Goal: Task Accomplishment & Management: Manage account settings

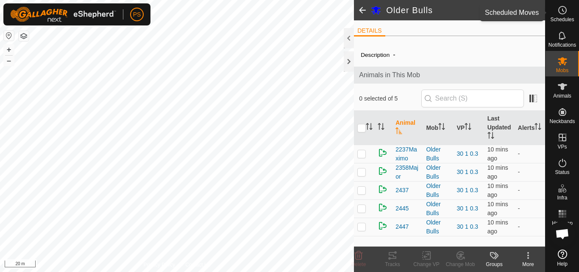
click at [564, 11] on icon at bounding box center [563, 10] width 1 height 3
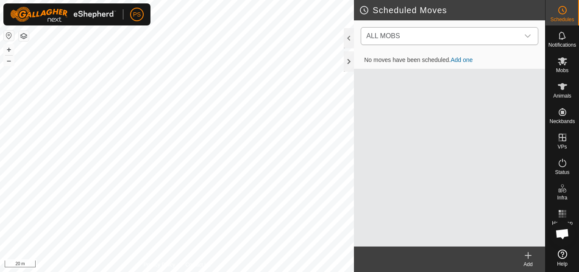
click at [528, 36] on icon "dropdown trigger" at bounding box center [528, 36] width 7 height 7
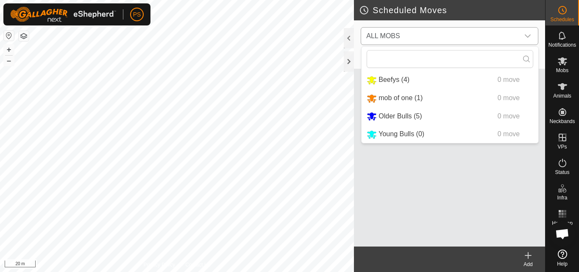
click at [401, 115] on li "Older Bulls (5) 0 move" at bounding box center [450, 116] width 177 height 17
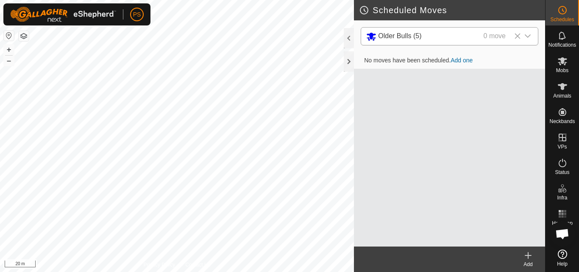
click at [528, 255] on icon at bounding box center [529, 255] width 6 height 0
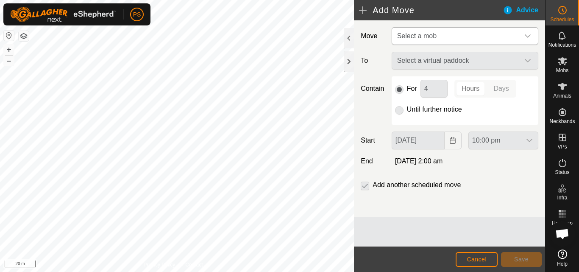
click at [529, 34] on icon "dropdown trigger" at bounding box center [528, 36] width 7 height 7
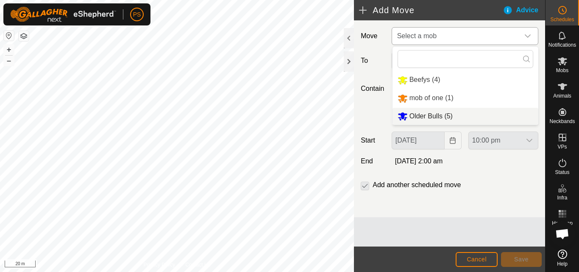
click at [431, 113] on li "Older Bulls (5)" at bounding box center [466, 116] width 146 height 17
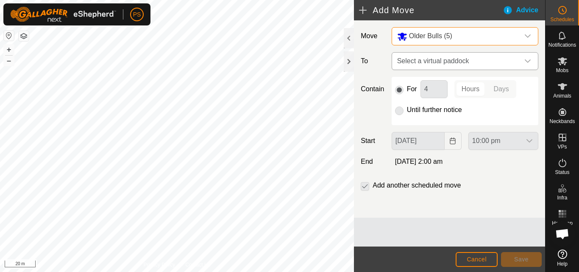
click at [526, 62] on icon "dropdown trigger" at bounding box center [528, 61] width 7 height 7
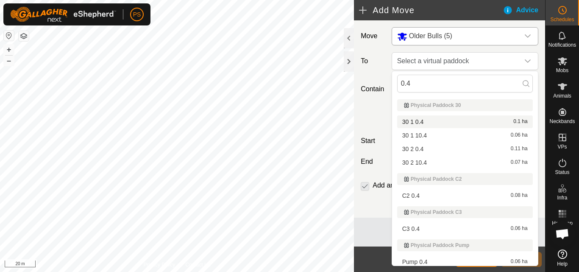
type input "0.4"
click at [423, 122] on li "30 1 0.4 0.1 ha" at bounding box center [465, 121] width 136 height 13
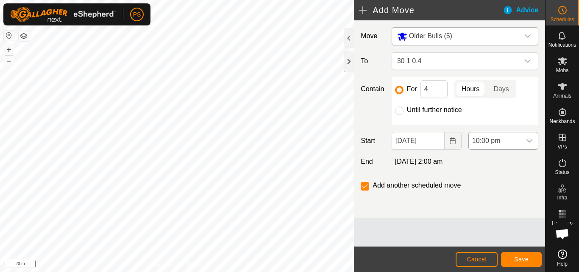
click at [529, 140] on icon "dropdown trigger" at bounding box center [529, 140] width 7 height 7
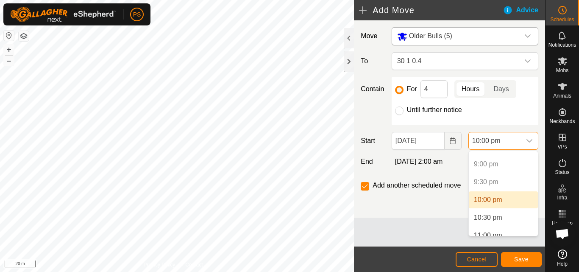
scroll to position [770, 0]
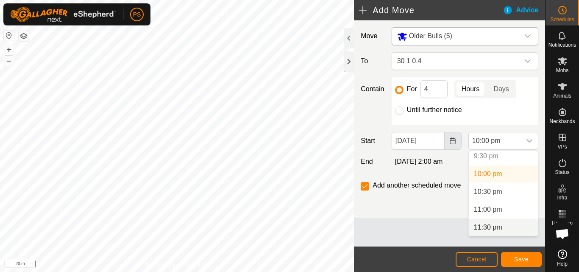
click at [451, 139] on icon "Choose Date" at bounding box center [453, 140] width 7 height 7
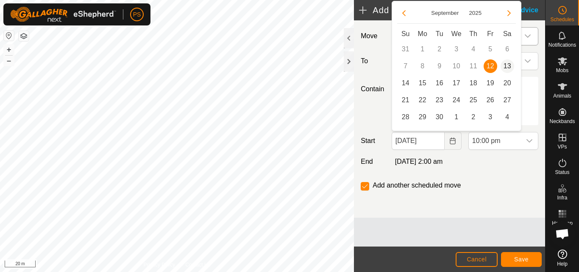
click at [509, 67] on span "13" at bounding box center [508, 66] width 14 height 14
type input "[DATE]"
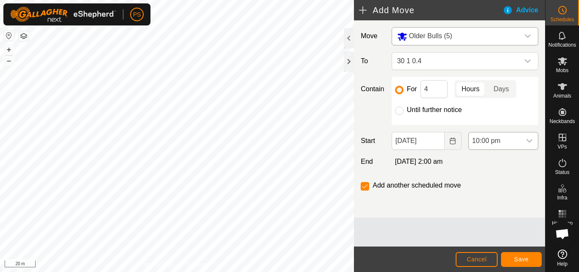
click at [531, 139] on icon "dropdown trigger" at bounding box center [529, 140] width 7 height 7
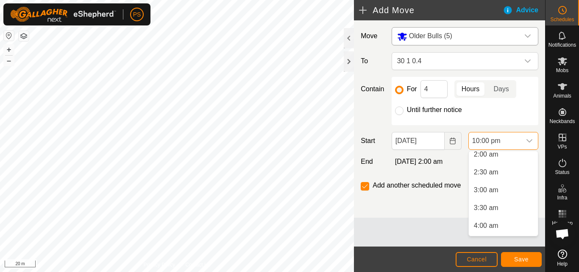
scroll to position [0, 0]
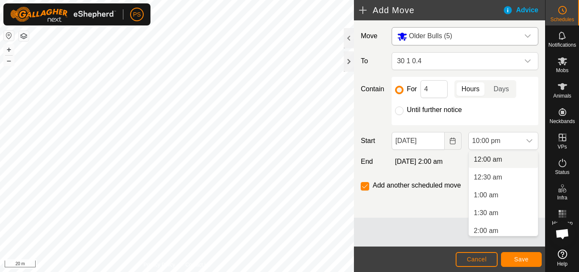
click at [493, 160] on li "12:00 am" at bounding box center [503, 159] width 69 height 17
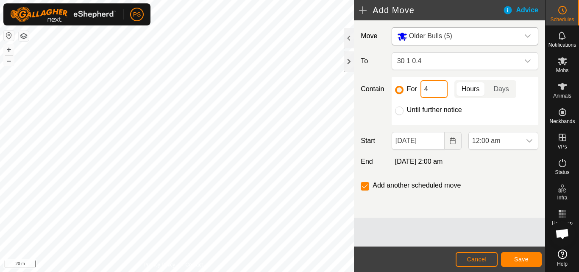
click at [435, 90] on input "4" at bounding box center [434, 89] width 27 height 18
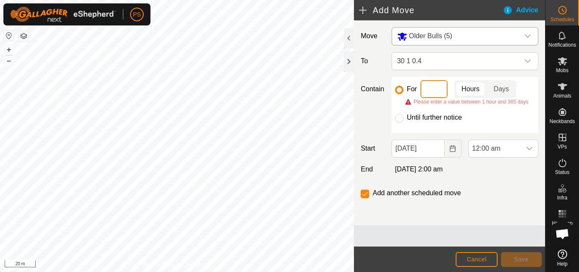
type input "7"
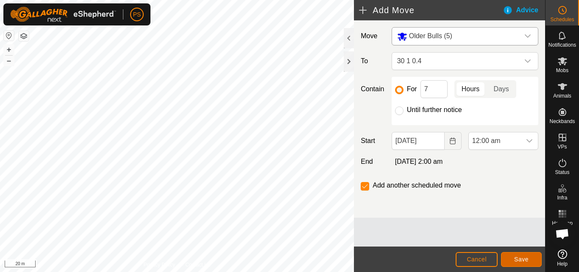
click at [522, 259] on span "Save" at bounding box center [522, 259] width 14 height 7
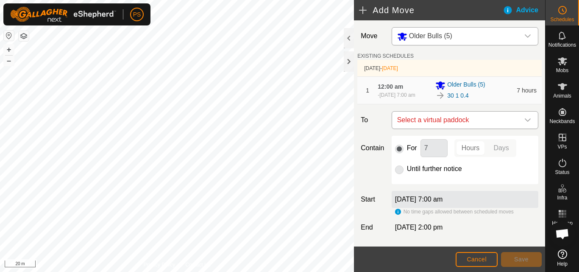
click at [525, 122] on icon "dropdown trigger" at bounding box center [528, 119] width 6 height 3
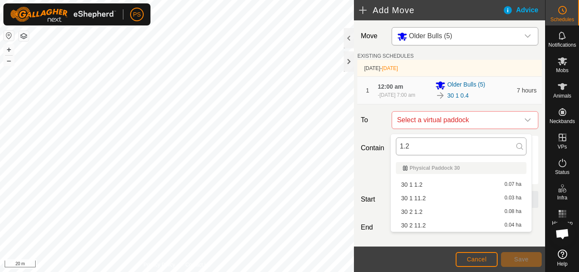
click at [431, 145] on input "1.2" at bounding box center [461, 146] width 131 height 18
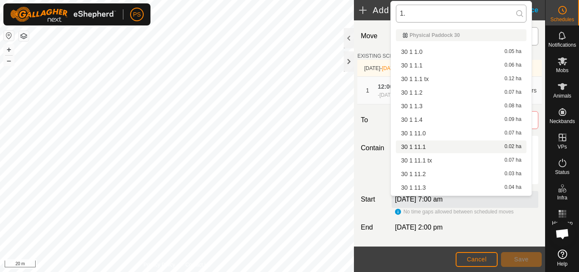
type input "1"
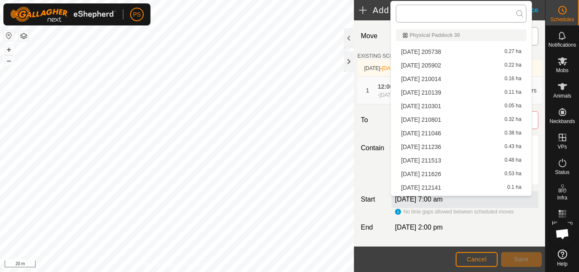
click at [484, 15] on input "text" at bounding box center [461, 14] width 131 height 18
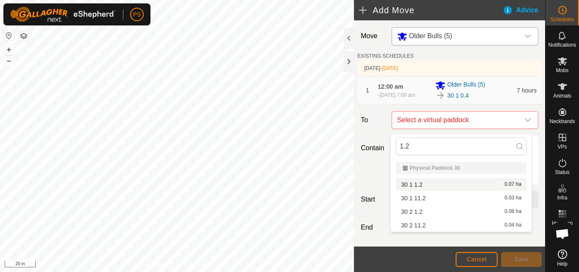
type input "1.2"
click at [419, 183] on li "30 1 1.2 0.07 ha" at bounding box center [461, 184] width 131 height 13
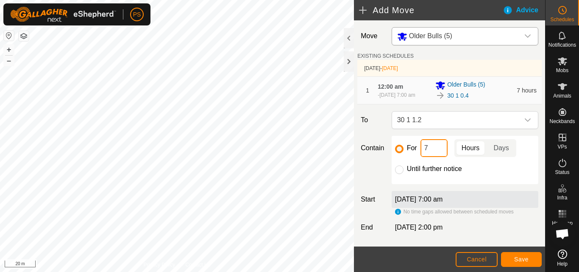
click at [439, 151] on input "7" at bounding box center [434, 148] width 27 height 18
type input "11"
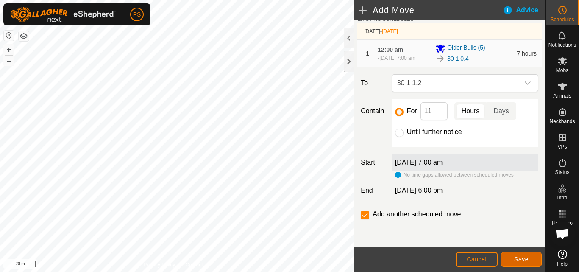
click at [524, 260] on span "Save" at bounding box center [522, 259] width 14 height 7
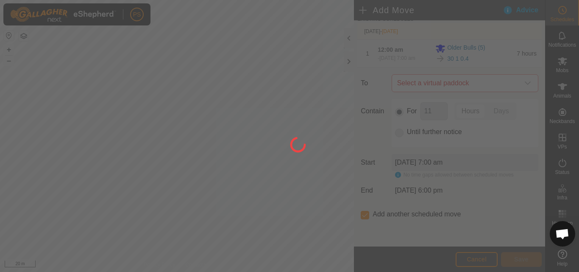
scroll to position [0, 0]
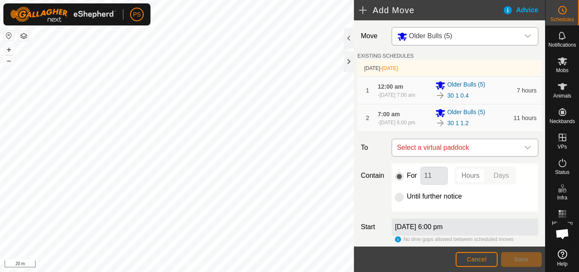
click at [525, 151] on icon "dropdown trigger" at bounding box center [528, 147] width 7 height 7
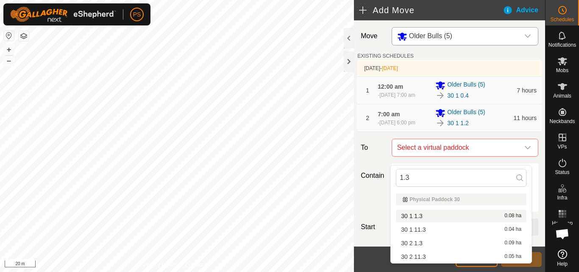
type input "1.3"
click at [420, 216] on li "30 1 1.3 0.08 ha" at bounding box center [461, 216] width 131 height 13
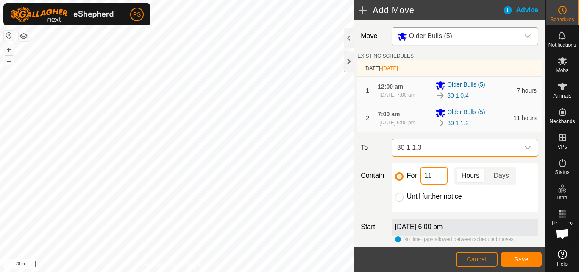
click at [446, 182] on input "11" at bounding box center [434, 176] width 27 height 18
type input "1"
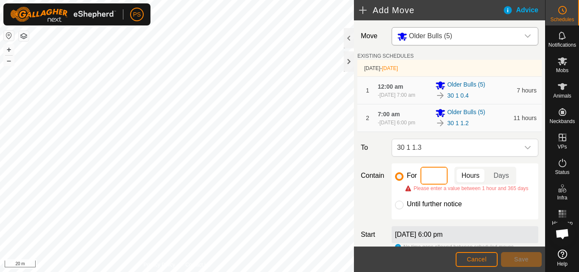
type input "9"
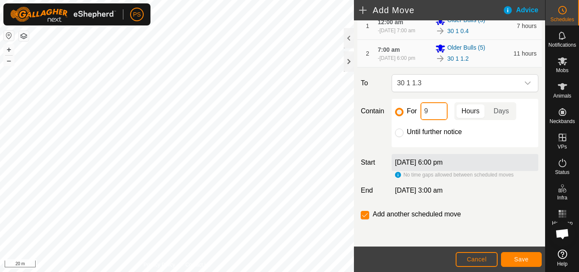
scroll to position [72, 0]
click at [526, 259] on span "Save" at bounding box center [522, 259] width 14 height 7
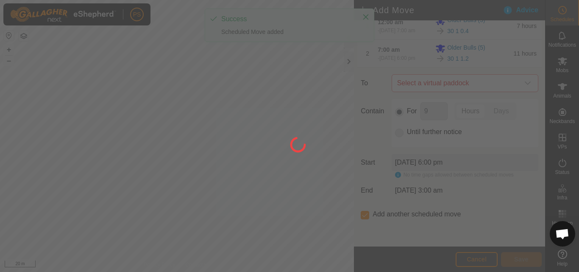
scroll to position [0, 0]
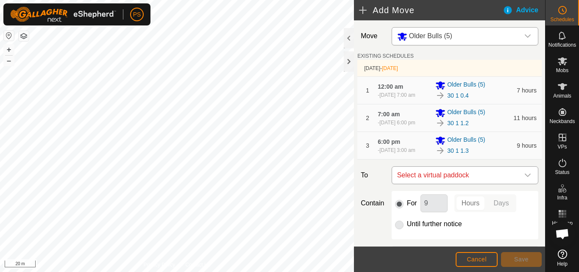
click at [525, 179] on icon "dropdown trigger" at bounding box center [528, 175] width 7 height 7
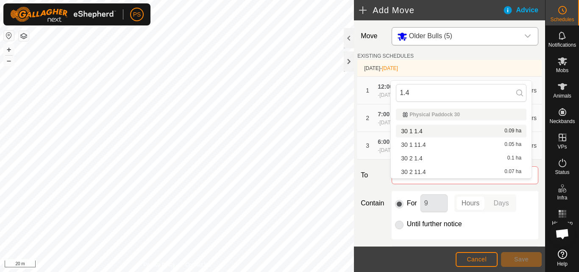
type input "1.4"
click at [423, 131] on span "30 1 1.4" at bounding box center [412, 131] width 22 height 6
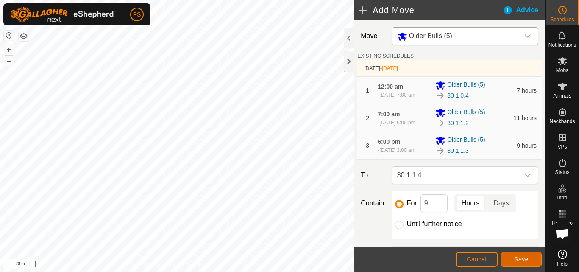
click at [529, 260] on button "Save" at bounding box center [521, 259] width 41 height 15
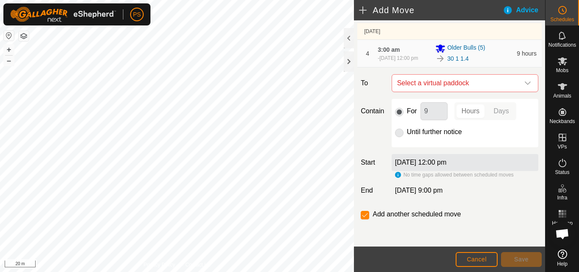
scroll to position [152, 0]
click at [364, 215] on input "checkbox" at bounding box center [365, 215] width 8 height 8
checkbox input "false"
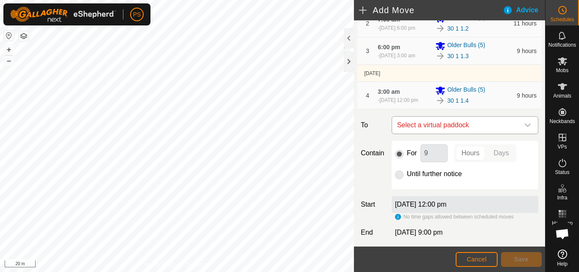
scroll to position [109, 0]
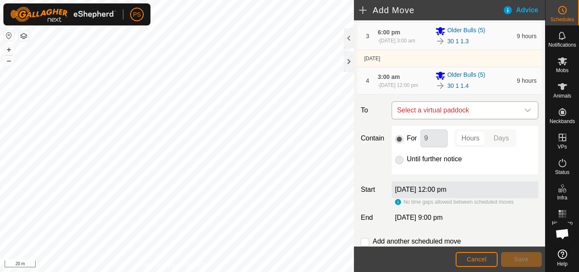
click at [525, 112] on icon "dropdown trigger" at bounding box center [528, 110] width 6 height 3
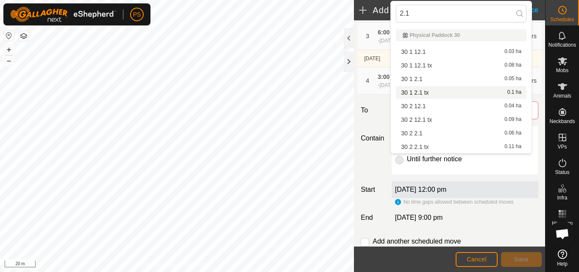
type input "2.1"
click at [428, 93] on li "30 1 2.1 tx 0.1 ha" at bounding box center [461, 92] width 131 height 13
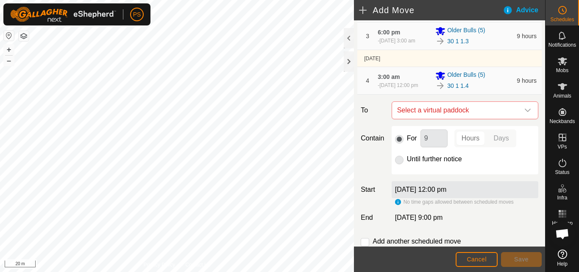
checkbox input "true"
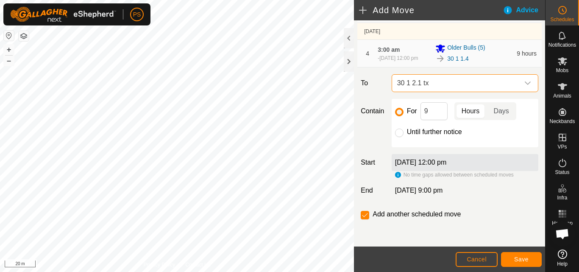
scroll to position [152, 0]
click at [523, 259] on span "Save" at bounding box center [522, 259] width 14 height 7
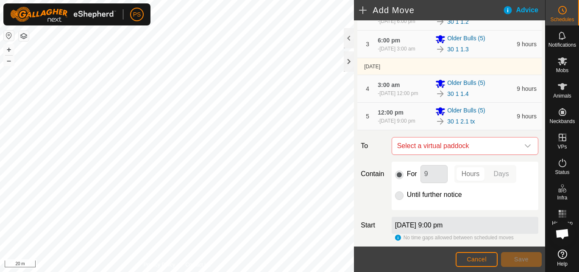
scroll to position [98, 0]
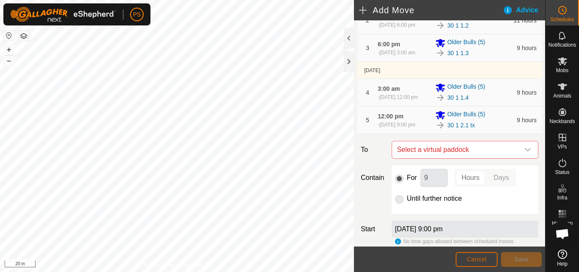
click at [474, 257] on span "Cancel" at bounding box center [477, 259] width 20 height 7
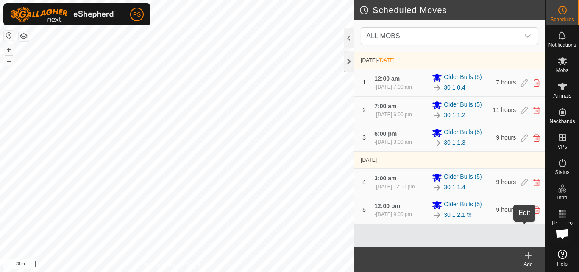
click at [526, 214] on icon at bounding box center [524, 210] width 7 height 8
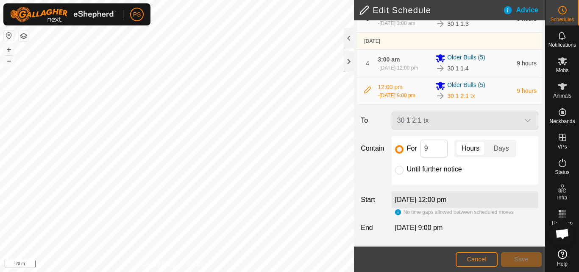
scroll to position [146, 0]
click at [442, 149] on input "9" at bounding box center [434, 149] width 27 height 18
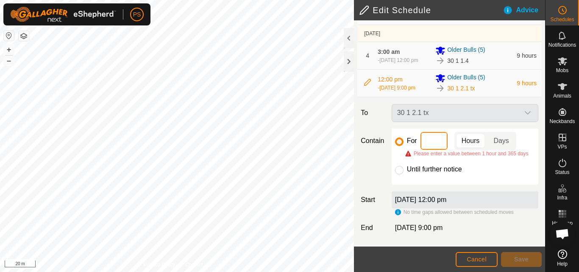
type input "4"
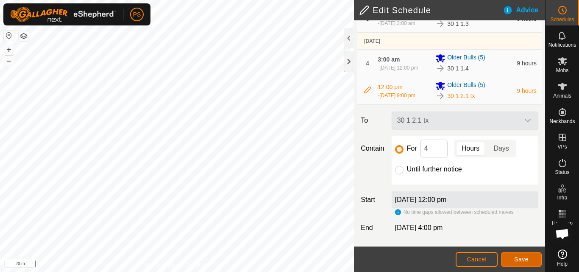
click at [521, 260] on span "Save" at bounding box center [522, 259] width 14 height 7
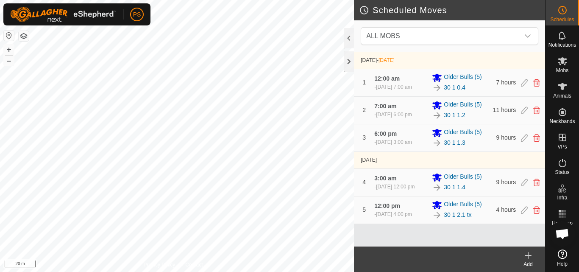
click at [529, 254] on icon at bounding box center [529, 255] width 0 height 6
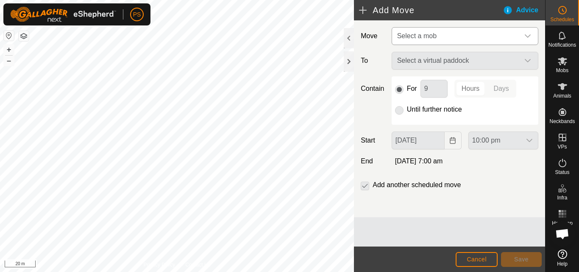
click at [528, 38] on icon "dropdown trigger" at bounding box center [528, 36] width 7 height 7
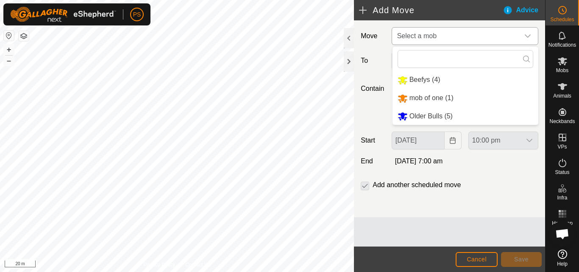
click at [433, 117] on li "Older Bulls (5)" at bounding box center [466, 116] width 146 height 17
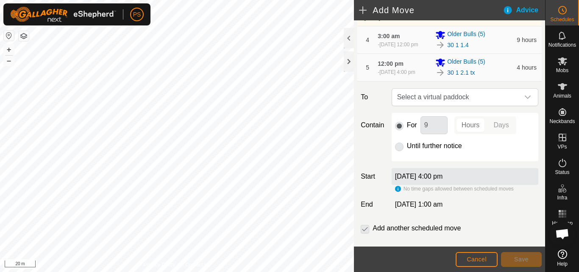
scroll to position [170, 0]
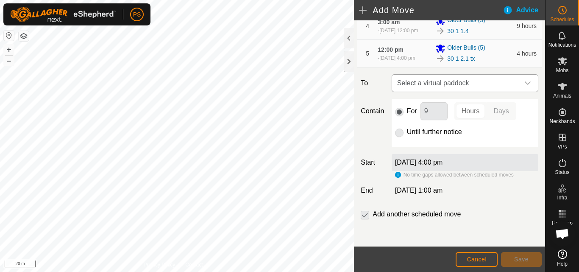
click at [525, 87] on icon "dropdown trigger" at bounding box center [528, 83] width 7 height 7
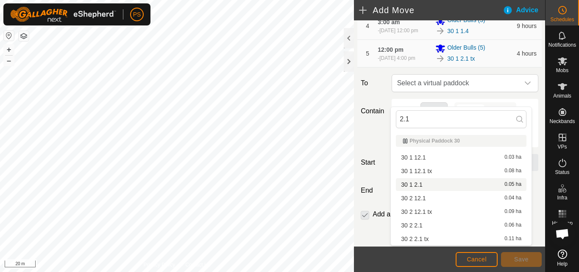
type input "2.1"
click at [420, 185] on li "30 1 2.1 0.05 ha" at bounding box center [461, 184] width 131 height 13
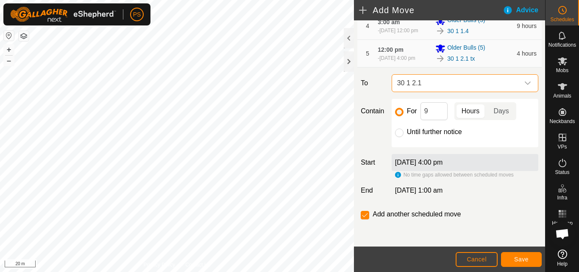
scroll to position [183, 0]
click at [367, 215] on input "checkbox" at bounding box center [365, 215] width 8 height 8
checkbox input "false"
click at [398, 132] on input "Until further notice" at bounding box center [399, 133] width 8 height 8
radio input "true"
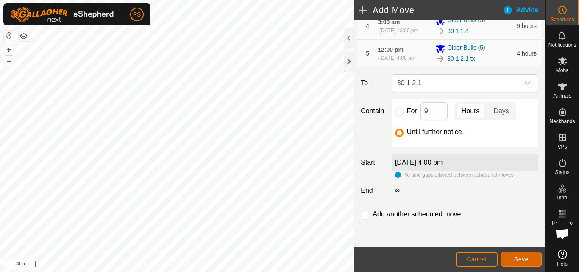
click at [521, 259] on span "Save" at bounding box center [522, 259] width 14 height 7
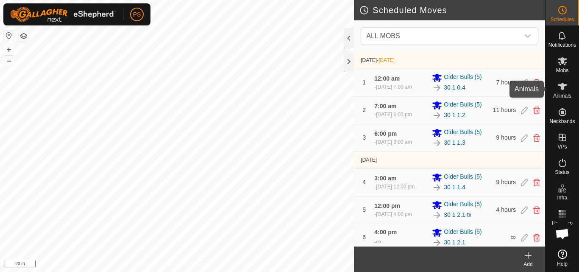
click at [564, 91] on icon at bounding box center [563, 86] width 10 height 10
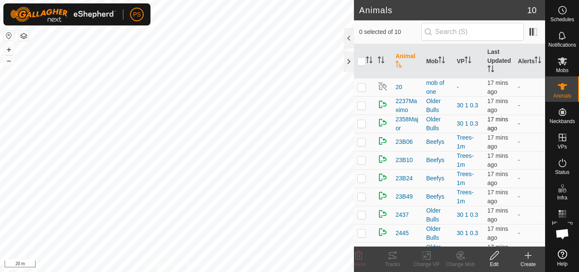
click at [360, 123] on p-checkbox at bounding box center [362, 123] width 8 height 7
checkbox input "true"
click at [392, 252] on icon at bounding box center [393, 255] width 10 height 10
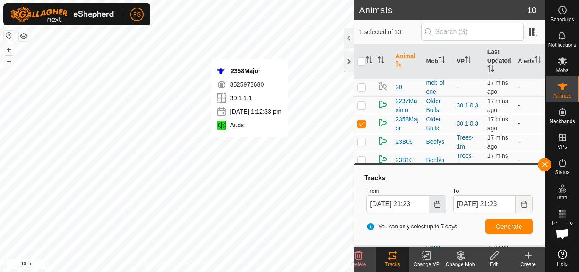
click at [436, 203] on icon "Choose Date" at bounding box center [437, 204] width 7 height 7
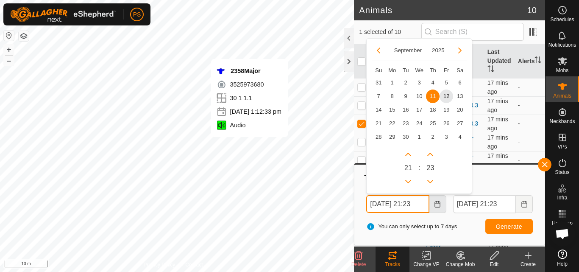
scroll to position [0, 4]
click at [411, 178] on button "Previous Hour" at bounding box center [409, 182] width 14 height 14
click at [411, 179] on span "Previous Hour" at bounding box center [411, 179] width 0 height 0
click at [411, 178] on button "Previous Hour" at bounding box center [409, 182] width 14 height 14
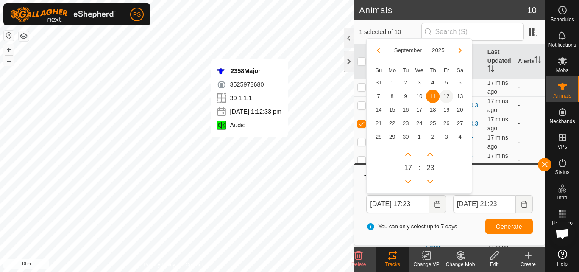
scroll to position [0, 0]
click at [447, 100] on span "12" at bounding box center [447, 97] width 14 height 14
type input "[DATE] 17:23"
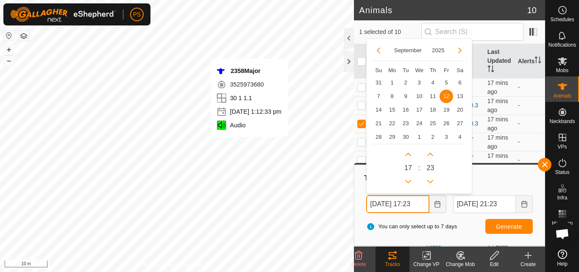
scroll to position [0, 4]
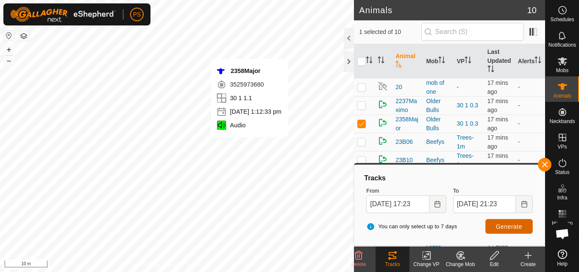
click at [509, 228] on span "Generate" at bounding box center [509, 226] width 26 height 7
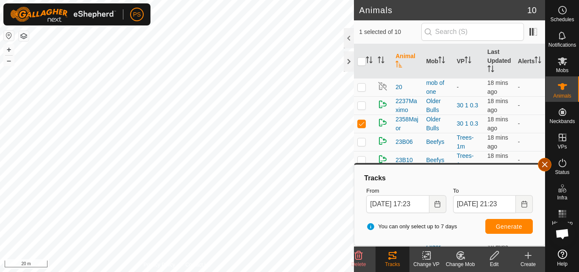
click at [546, 164] on button "button" at bounding box center [545, 165] width 14 height 14
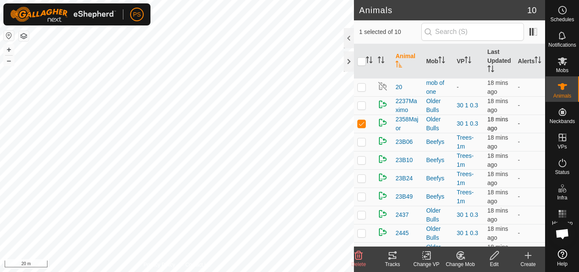
click at [362, 123] on p-checkbox at bounding box center [362, 123] width 8 height 7
checkbox input "false"
click at [348, 64] on div at bounding box center [349, 61] width 10 height 20
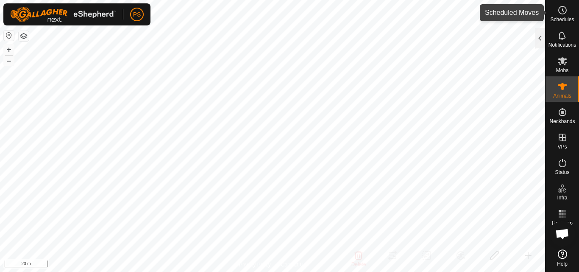
click at [563, 14] on circle at bounding box center [563, 10] width 8 height 8
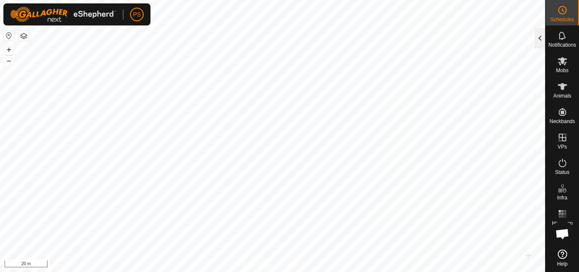
click at [536, 39] on div at bounding box center [540, 38] width 10 height 20
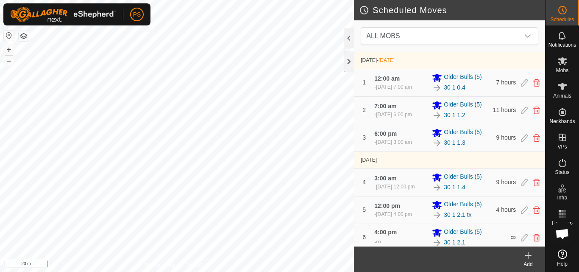
scroll to position [24, 0]
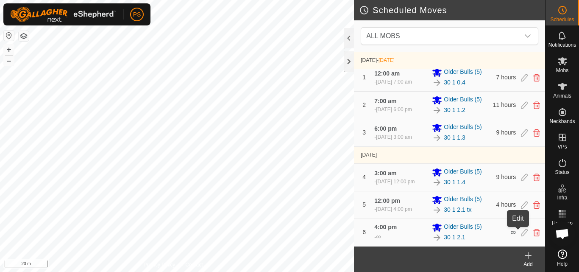
click at [521, 233] on icon at bounding box center [524, 233] width 7 height 8
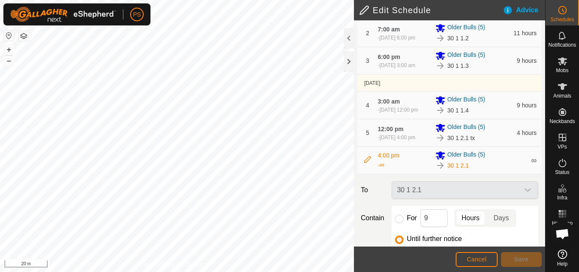
scroll to position [127, 0]
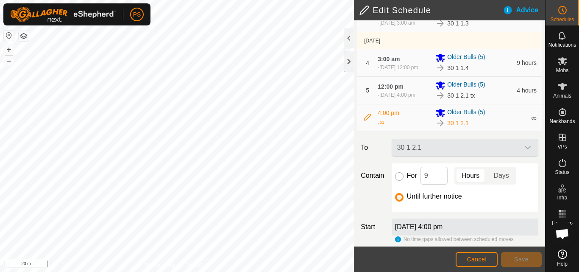
click at [398, 181] on input "For" at bounding box center [399, 176] width 8 height 8
radio input "true"
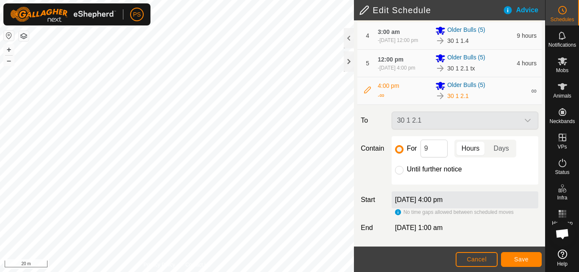
scroll to position [174, 0]
click at [437, 146] on input "9" at bounding box center [434, 149] width 27 height 18
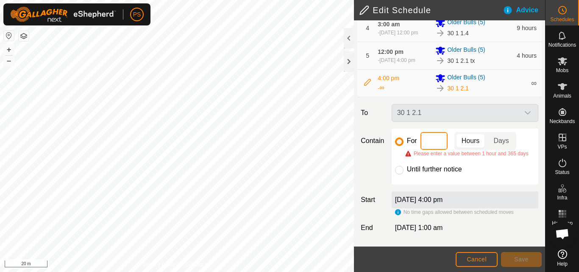
type input "5"
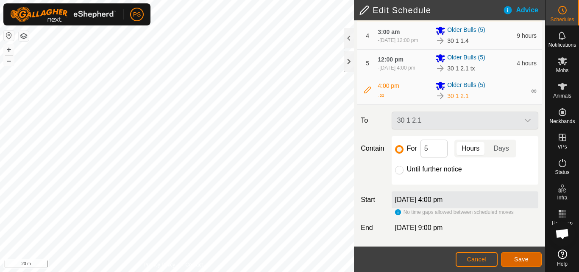
click at [520, 259] on span "Save" at bounding box center [522, 259] width 14 height 7
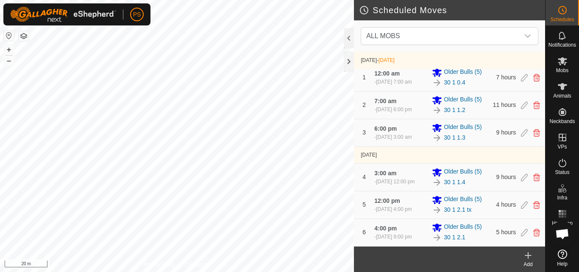
scroll to position [28, 0]
click at [527, 257] on icon at bounding box center [528, 255] width 10 height 10
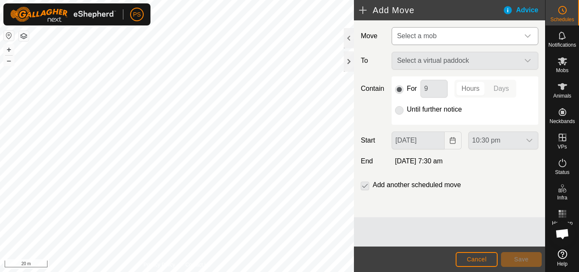
click at [525, 37] on icon "dropdown trigger" at bounding box center [528, 36] width 7 height 7
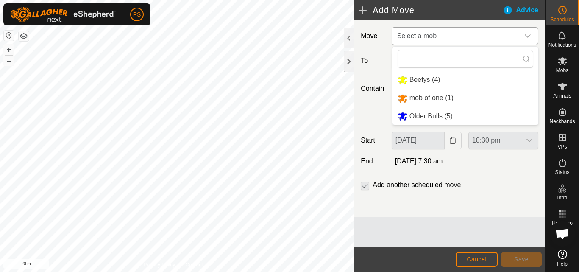
click at [424, 115] on li "Older Bulls (5)" at bounding box center [466, 116] width 146 height 17
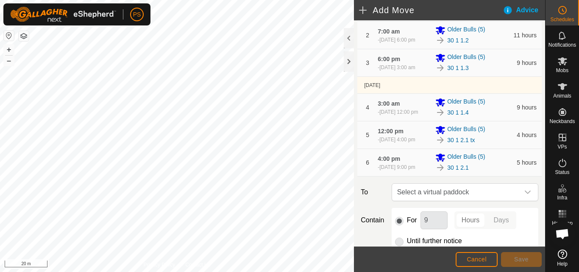
scroll to position [127, 0]
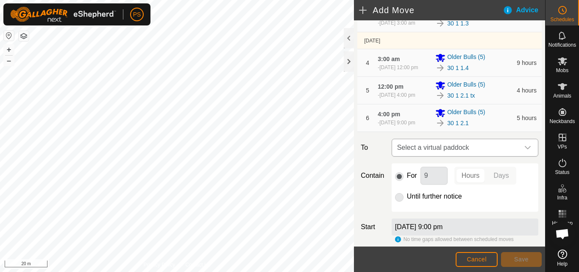
click at [525, 151] on icon "dropdown trigger" at bounding box center [528, 147] width 7 height 7
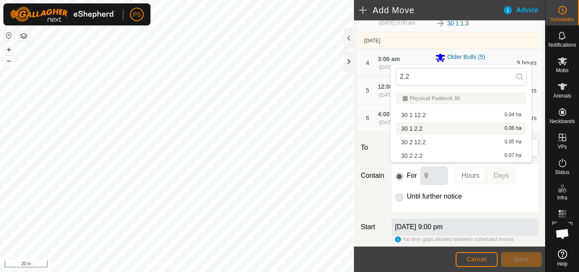
type input "2.2"
click at [420, 128] on li "30 1 2.2 0.06 ha" at bounding box center [461, 128] width 131 height 13
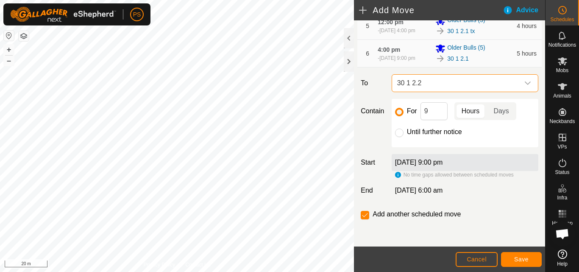
scroll to position [212, 0]
click at [525, 260] on span "Save" at bounding box center [522, 259] width 14 height 7
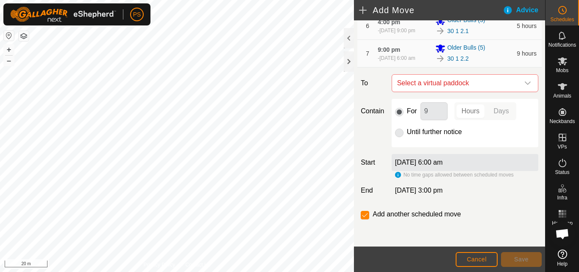
scroll to position [246, 0]
click at [525, 83] on icon "dropdown trigger" at bounding box center [528, 83] width 7 height 7
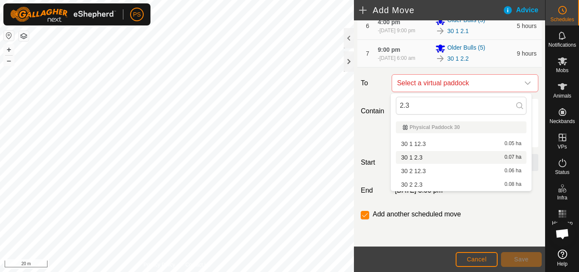
type input "2.3"
click at [423, 156] on li "30 1 2.3 0.07 ha" at bounding box center [461, 157] width 131 height 13
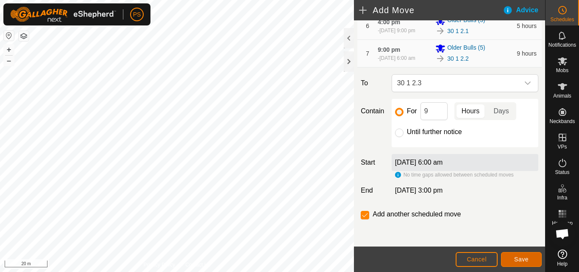
click at [527, 259] on span "Save" at bounding box center [522, 259] width 14 height 7
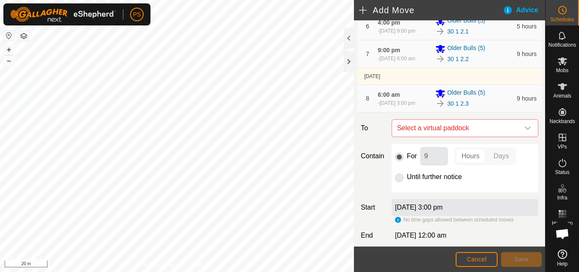
scroll to position [210, 0]
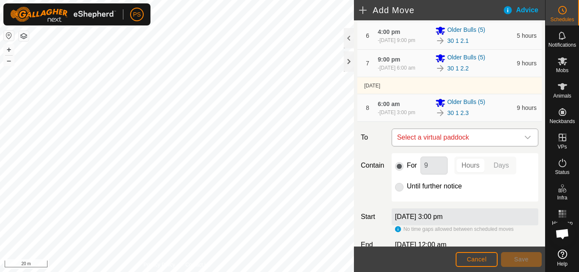
click at [525, 141] on icon "dropdown trigger" at bounding box center [528, 137] width 7 height 7
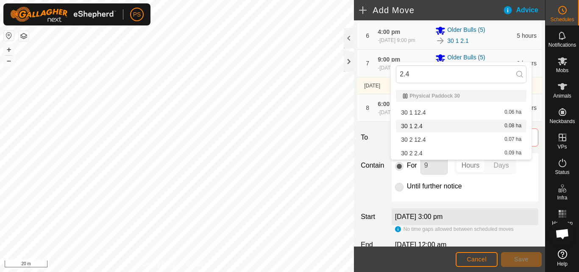
type input "2.4"
click at [421, 125] on li "30 1 2.4 0.08 ha" at bounding box center [461, 126] width 131 height 13
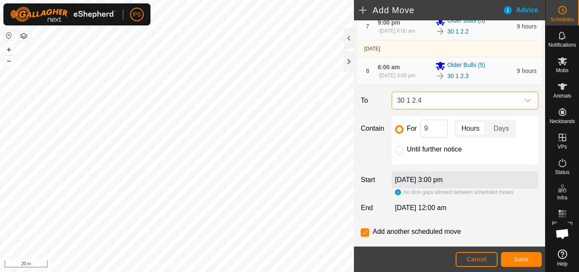
scroll to position [294, 0]
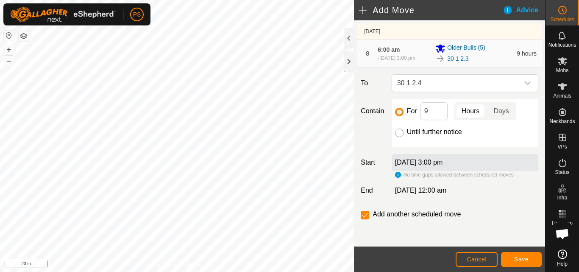
click at [398, 134] on input "Until further notice" at bounding box center [399, 133] width 8 height 8
radio input "true"
checkbox input "false"
click at [524, 260] on span "Save" at bounding box center [522, 259] width 14 height 7
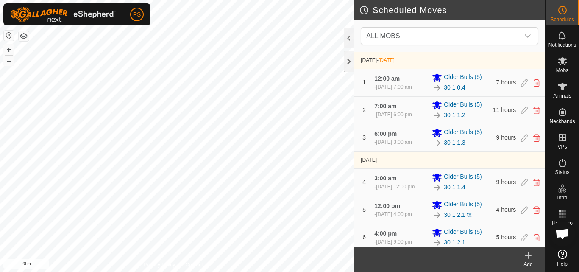
click at [454, 89] on link "30 1 0.4" at bounding box center [455, 87] width 22 height 9
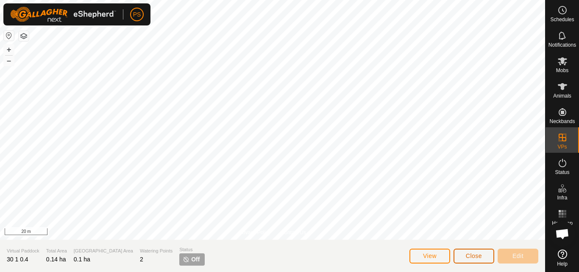
click at [482, 255] on span "Close" at bounding box center [474, 255] width 16 height 7
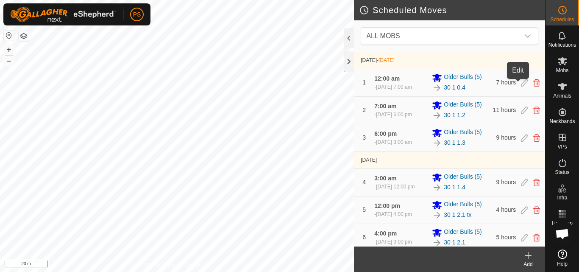
click at [521, 86] on icon at bounding box center [524, 83] width 7 height 8
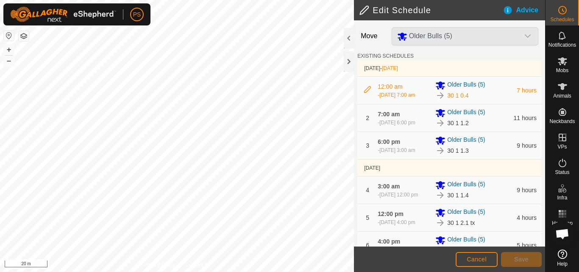
click at [368, 93] on icon at bounding box center [367, 89] width 7 height 7
click at [442, 98] on img at bounding box center [441, 95] width 10 height 10
click at [461, 97] on span "30 1 0.4" at bounding box center [459, 95] width 22 height 9
click at [475, 98] on div "30 1 0.4" at bounding box center [474, 95] width 76 height 10
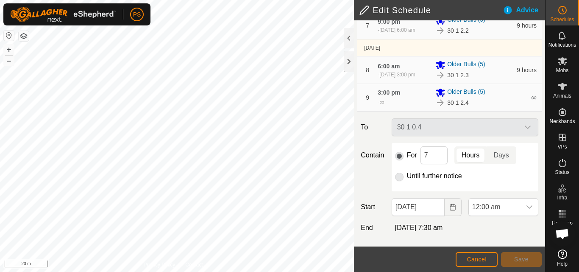
scroll to position [278, 0]
click at [521, 128] on div "30 1 0.4" at bounding box center [466, 127] width 154 height 18
click at [431, 123] on div "30 1 0.4" at bounding box center [466, 127] width 154 height 18
click at [423, 128] on div "30 1 0.4" at bounding box center [466, 127] width 154 height 18
click at [434, 155] on input "7" at bounding box center [434, 155] width 27 height 18
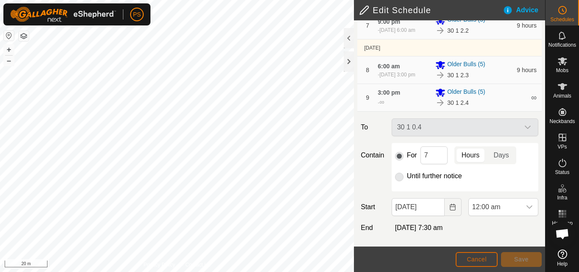
click at [478, 260] on span "Cancel" at bounding box center [477, 259] width 20 height 7
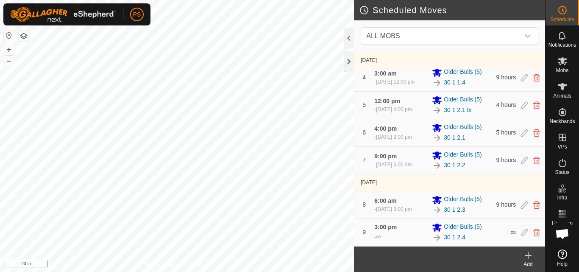
scroll to position [135, 0]
click at [529, 255] on icon at bounding box center [529, 255] width 0 height 6
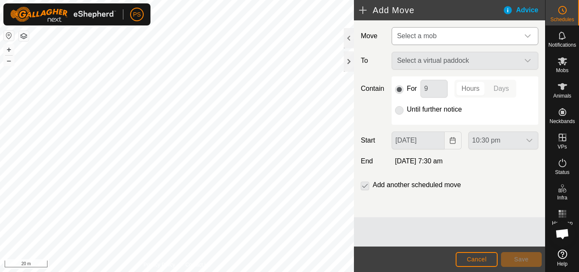
click at [529, 35] on icon "dropdown trigger" at bounding box center [528, 36] width 7 height 7
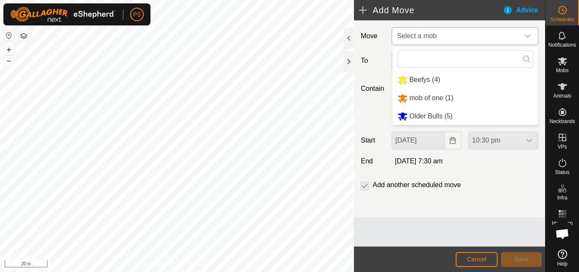
click at [443, 116] on li "Older Bulls (5)" at bounding box center [466, 116] width 146 height 17
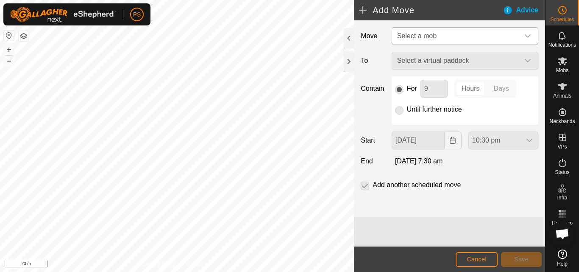
type input "[DATE]"
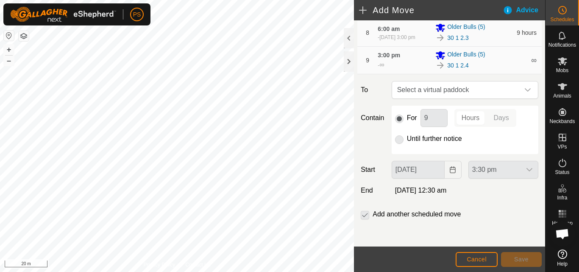
scroll to position [315, 0]
click at [525, 90] on icon "dropdown trigger" at bounding box center [528, 90] width 7 height 7
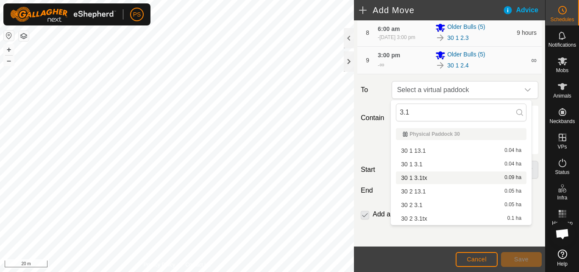
type input "3.1"
click at [420, 179] on li "30 1 3.1tx 0.09 ha" at bounding box center [461, 177] width 131 height 13
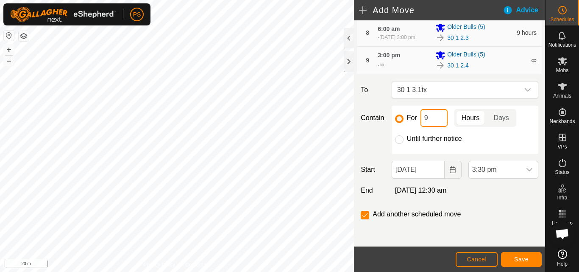
drag, startPoint x: 432, startPoint y: 112, endPoint x: 437, endPoint y: 117, distance: 6.6
click at [432, 113] on input "9" at bounding box center [434, 118] width 27 height 18
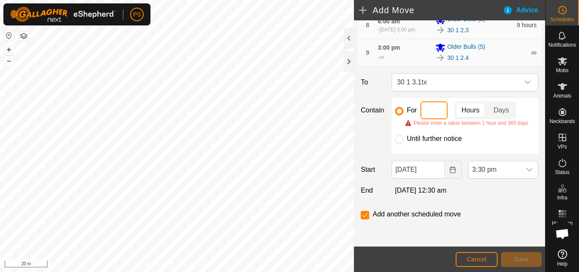
type input "4"
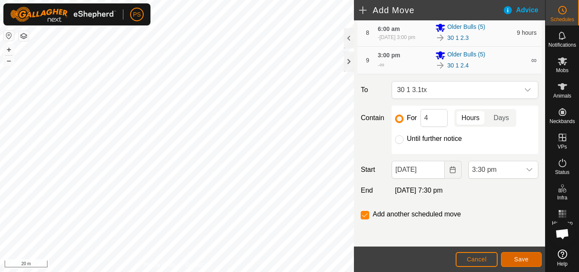
click at [526, 259] on span "Save" at bounding box center [522, 259] width 14 height 7
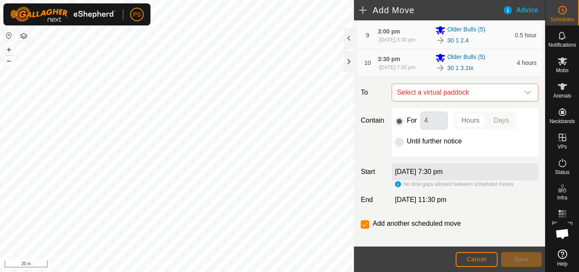
scroll to position [297, 0]
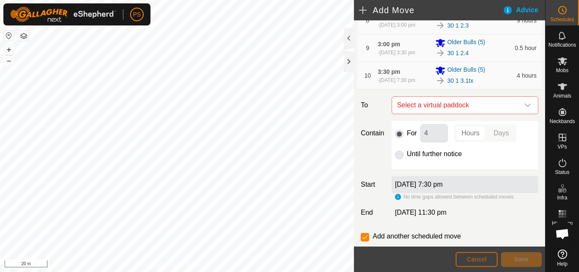
click at [474, 260] on span "Cancel" at bounding box center [477, 259] width 20 height 7
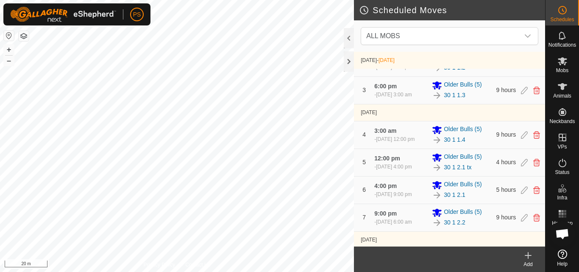
scroll to position [171, 0]
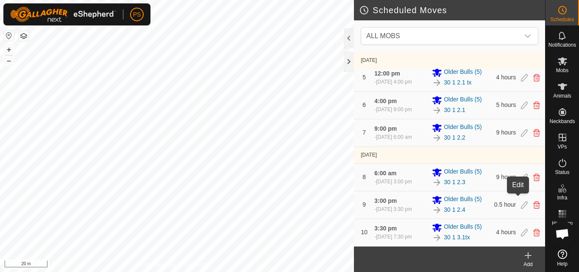
click at [521, 201] on icon at bounding box center [524, 205] width 7 height 8
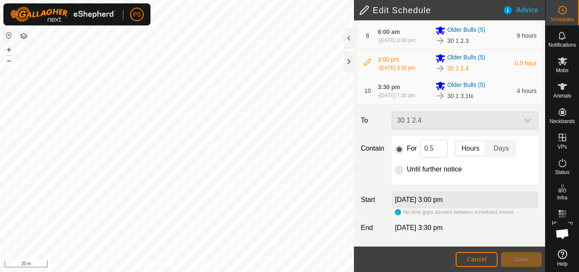
scroll to position [320, 0]
drag, startPoint x: 438, startPoint y: 147, endPoint x: 420, endPoint y: 147, distance: 18.2
click at [421, 147] on input "0.5" at bounding box center [434, 149] width 27 height 18
type input "9"
click at [527, 262] on span "Save" at bounding box center [522, 259] width 14 height 7
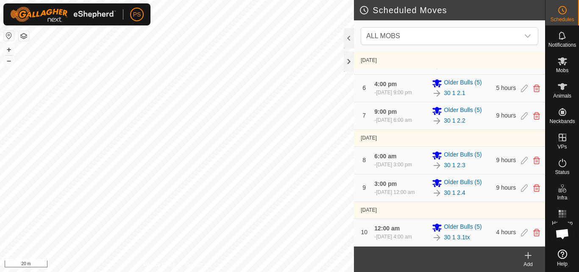
scroll to position [188, 0]
click at [529, 255] on icon at bounding box center [529, 255] width 6 height 0
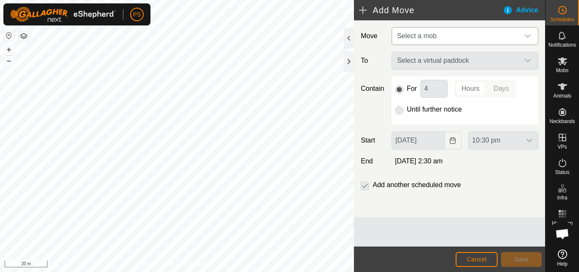
click at [527, 37] on icon "dropdown trigger" at bounding box center [528, 36] width 7 height 7
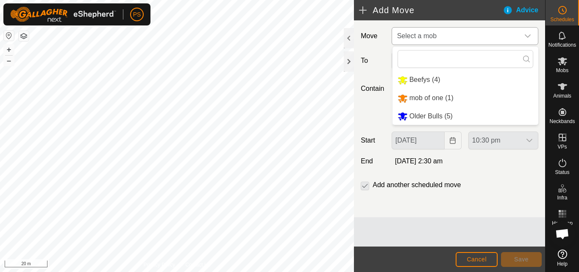
click at [441, 117] on li "Older Bulls (5)" at bounding box center [466, 116] width 146 height 17
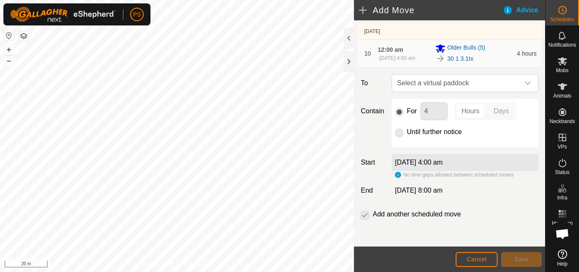
scroll to position [332, 0]
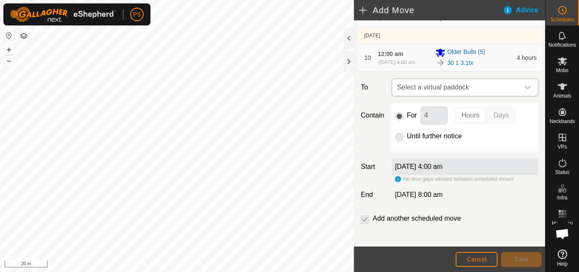
click at [525, 91] on icon "dropdown trigger" at bounding box center [528, 87] width 7 height 7
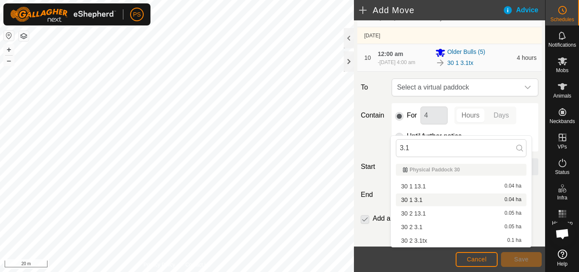
type input "3.1"
click at [415, 199] on li "30 1 3.1 0.04 ha" at bounding box center [461, 199] width 131 height 13
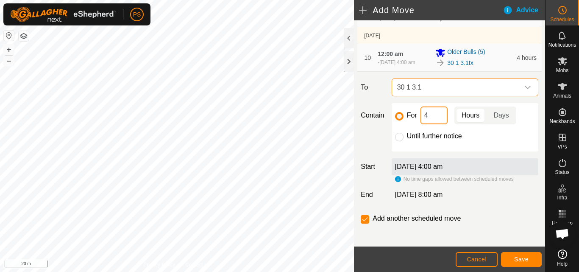
click at [437, 124] on input "4" at bounding box center [434, 115] width 27 height 18
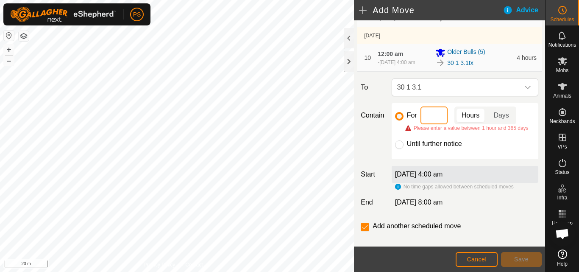
type input "5"
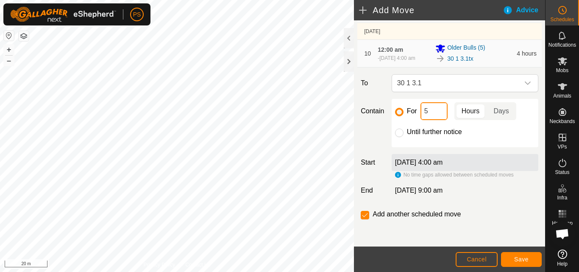
scroll to position [374, 0]
click at [521, 256] on span "Save" at bounding box center [522, 259] width 14 height 7
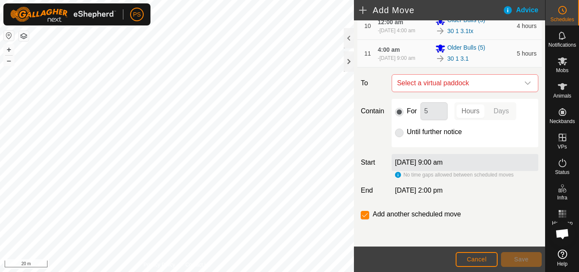
scroll to position [363, 0]
click at [525, 87] on icon "dropdown trigger" at bounding box center [528, 83] width 7 height 7
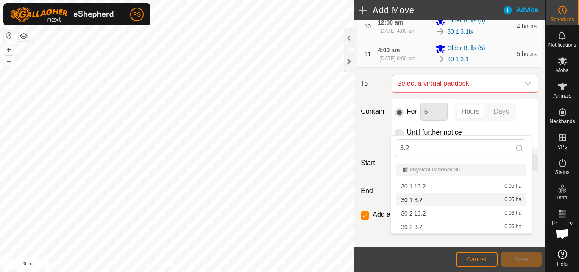
type input "3.2"
click at [417, 199] on li "30 1 3.2 0.05 ha" at bounding box center [461, 199] width 131 height 13
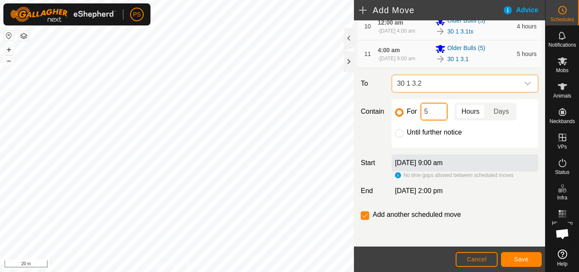
click at [447, 120] on input "5" at bounding box center [434, 112] width 27 height 18
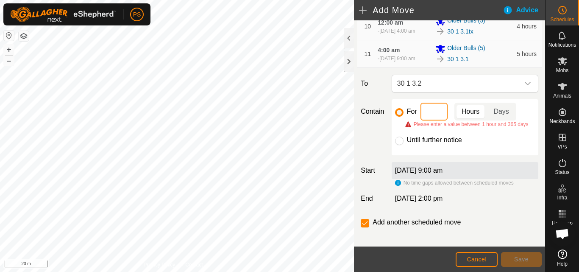
type input "9"
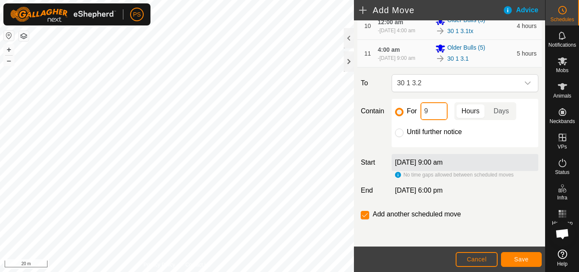
scroll to position [406, 0]
click at [527, 259] on span "Save" at bounding box center [522, 259] width 14 height 7
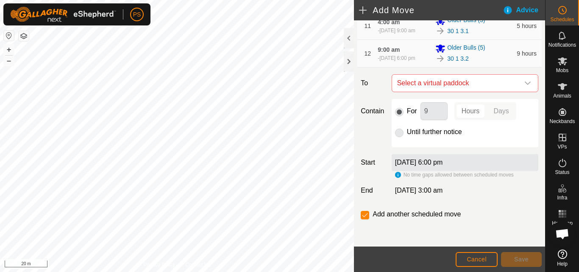
scroll to position [437, 0]
click at [525, 84] on icon "dropdown trigger" at bounding box center [528, 83] width 7 height 7
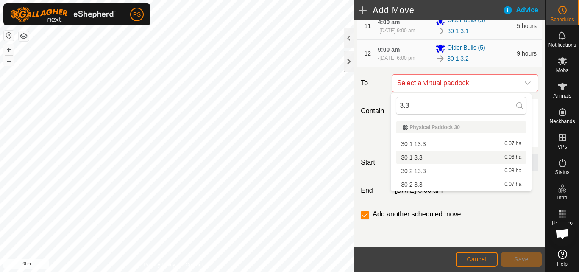
type input "3.3"
click at [420, 157] on li "30 1 3.3 0.06 ha" at bounding box center [461, 157] width 131 height 13
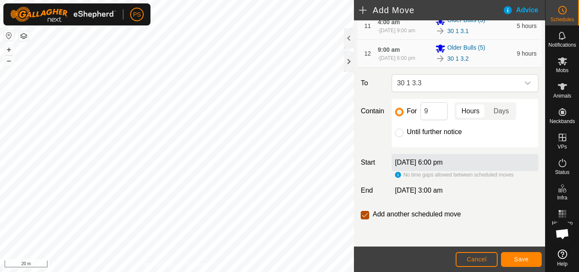
click at [365, 216] on input "checkbox" at bounding box center [365, 215] width 8 height 8
click at [363, 215] on input "checkbox" at bounding box center [365, 215] width 8 height 8
checkbox input "true"
click at [527, 259] on span "Save" at bounding box center [522, 259] width 14 height 7
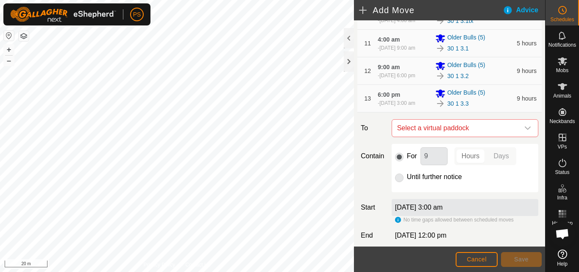
scroll to position [468, 0]
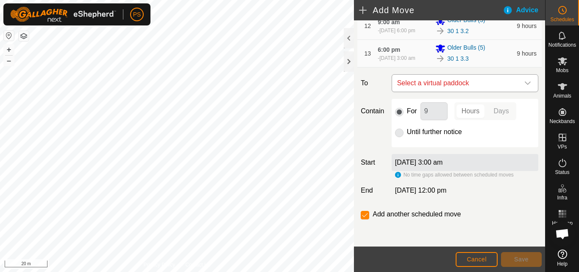
click at [525, 83] on icon "dropdown trigger" at bounding box center [528, 83] width 7 height 7
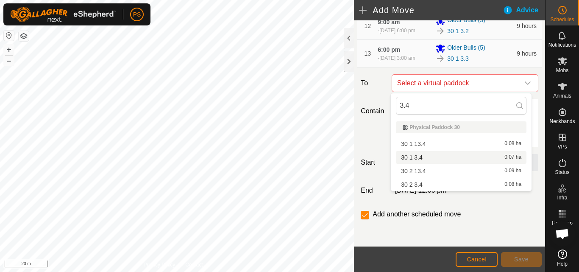
type input "3.4"
click at [422, 157] on li "30 1 3.4 0.07 ha" at bounding box center [461, 157] width 131 height 13
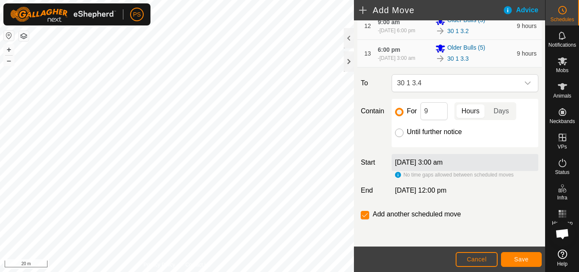
click at [399, 132] on input "Until further notice" at bounding box center [399, 133] width 8 height 8
radio input "true"
click at [365, 214] on input "checkbox" at bounding box center [365, 215] width 8 height 8
checkbox input "true"
click at [526, 259] on span "Save" at bounding box center [522, 259] width 14 height 7
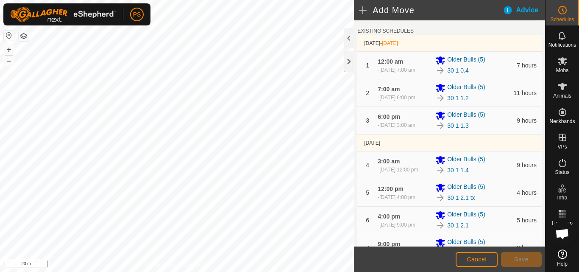
scroll to position [0, 0]
